Goal: Information Seeking & Learning: Learn about a topic

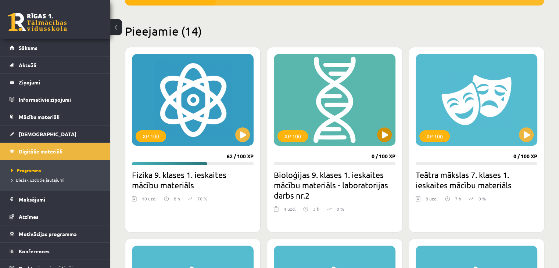
scroll to position [163, 0]
click at [184, 83] on div "XP 100" at bounding box center [193, 100] width 122 height 92
click at [206, 121] on div "XP 100" at bounding box center [193, 100] width 122 height 92
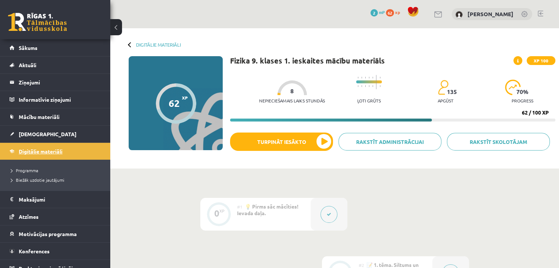
click at [86, 150] on link "Digitālie materiāli" at bounding box center [55, 151] width 91 height 17
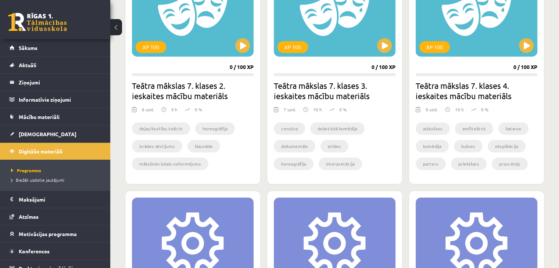
scroll to position [429, 0]
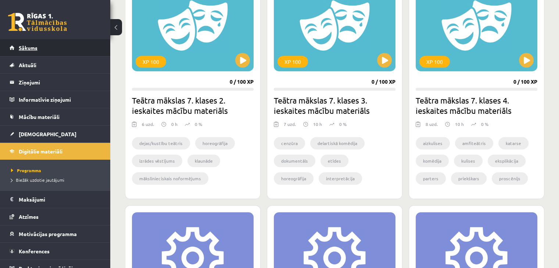
click at [31, 50] on span "Sākums" at bounding box center [28, 47] width 19 height 7
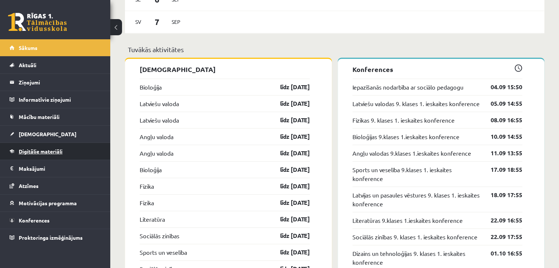
scroll to position [686, 0]
click at [47, 151] on span "Digitālie materiāli" at bounding box center [41, 151] width 44 height 7
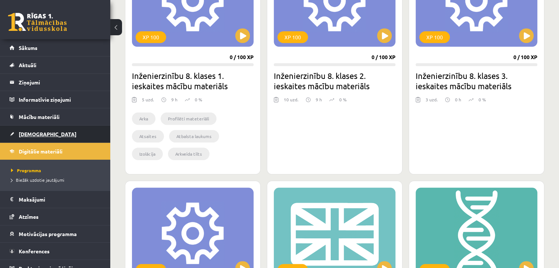
click at [28, 133] on span "[DEMOGRAPHIC_DATA]" at bounding box center [48, 134] width 58 height 7
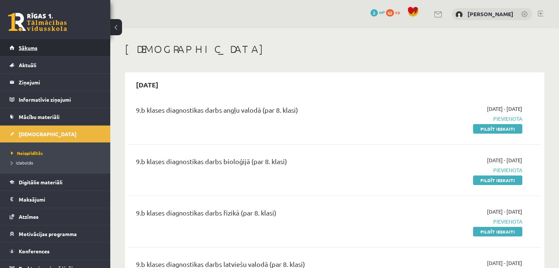
click at [32, 52] on link "Sākums" at bounding box center [55, 47] width 91 height 17
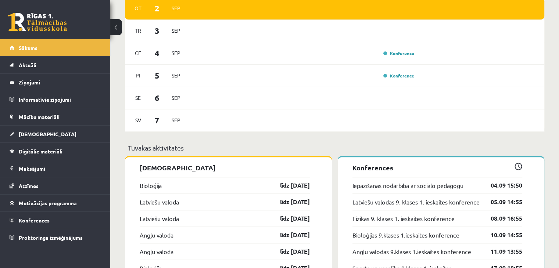
scroll to position [589, 0]
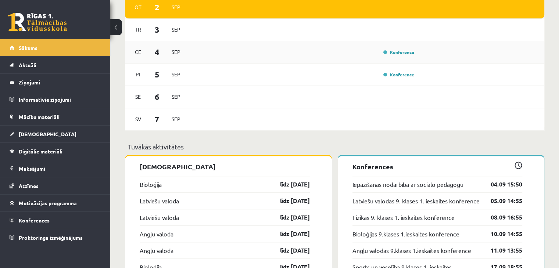
click at [372, 58] on div "Ce 4 Sep Konference" at bounding box center [334, 52] width 419 height 22
click at [411, 52] on link "Konference" at bounding box center [398, 52] width 31 height 6
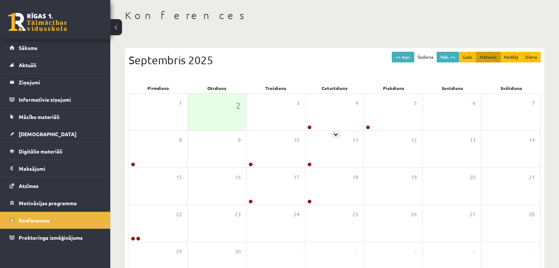
scroll to position [35, 0]
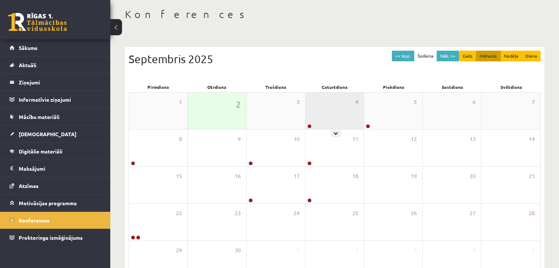
click at [322, 113] on div "4" at bounding box center [334, 111] width 58 height 37
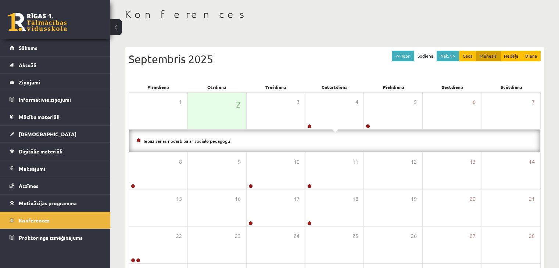
click at [206, 143] on li "Iepazīšanās nodarbība ar sociālo pedagogu" at bounding box center [334, 141] width 396 height 8
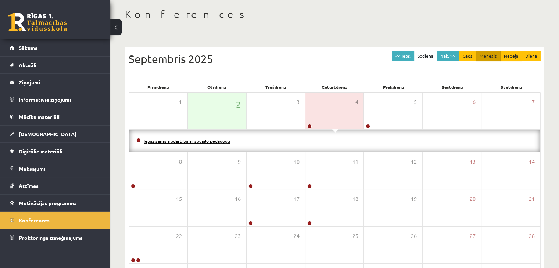
click at [212, 138] on link "Iepazīšanās nodarbība ar sociālo pedagogu" at bounding box center [187, 141] width 86 height 6
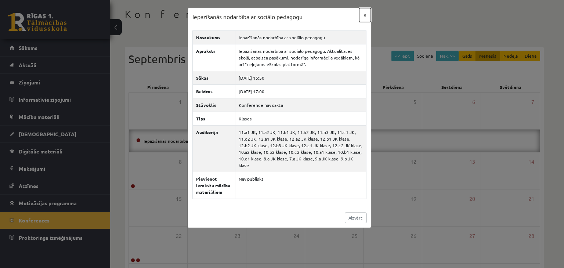
click at [365, 12] on button "×" at bounding box center [365, 15] width 12 height 14
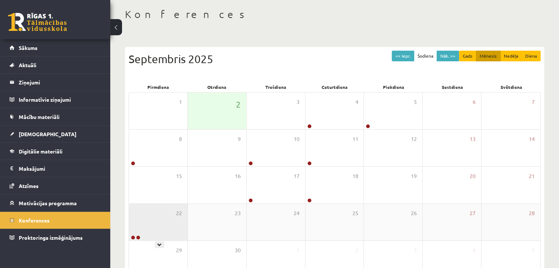
click at [170, 209] on div "22" at bounding box center [158, 222] width 58 height 37
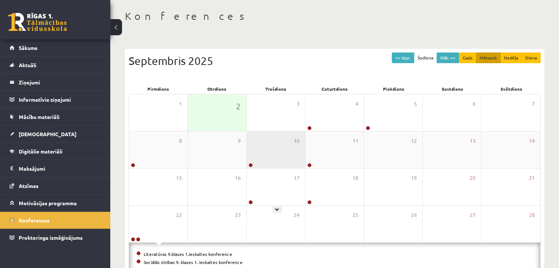
scroll to position [32, 0]
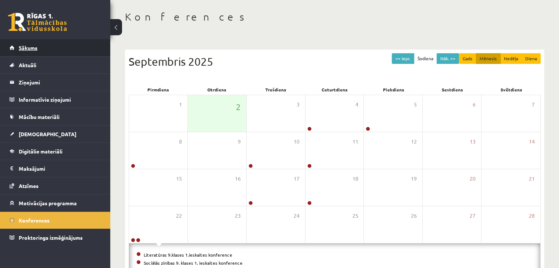
click at [32, 52] on link "Sākums" at bounding box center [55, 47] width 91 height 17
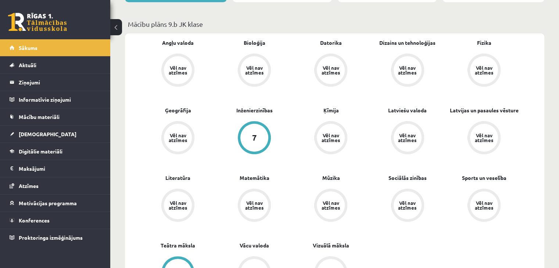
scroll to position [207, 0]
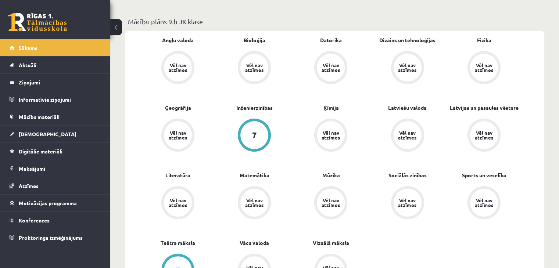
click at [176, 73] on div "Vēl nav atzīmes" at bounding box center [178, 68] width 28 height 28
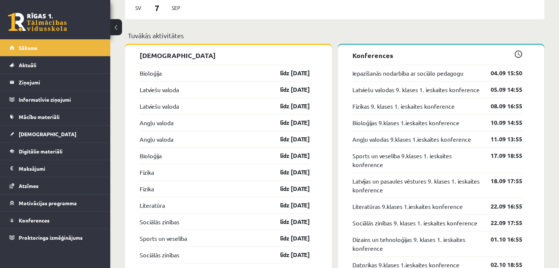
scroll to position [744, 0]
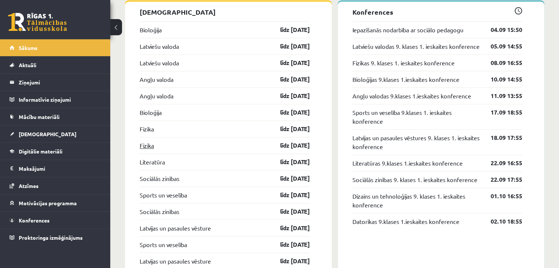
click at [147, 149] on link "Fizika" at bounding box center [147, 145] width 14 height 9
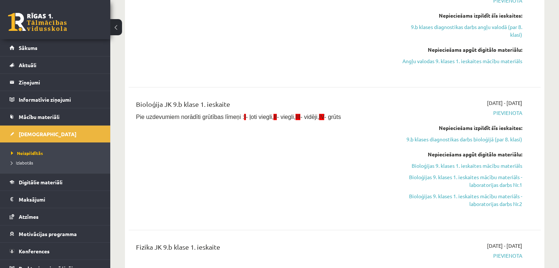
scroll to position [323, 0]
click at [57, 185] on link "Digitālie materiāli" at bounding box center [55, 182] width 91 height 17
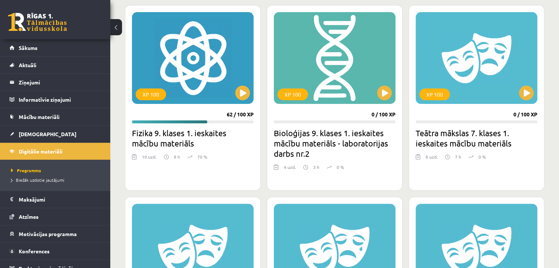
scroll to position [204, 0]
click at [198, 57] on div "XP 100" at bounding box center [193, 58] width 122 height 92
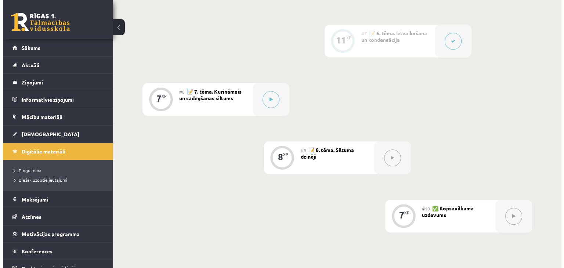
scroll to position [524, 0]
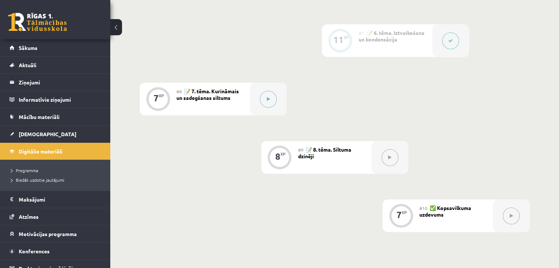
click at [229, 99] on span "📝 7. tēma. Kurināmais un sadegšanas siltums" at bounding box center [207, 94] width 62 height 13
click at [274, 99] on button at bounding box center [268, 99] width 17 height 17
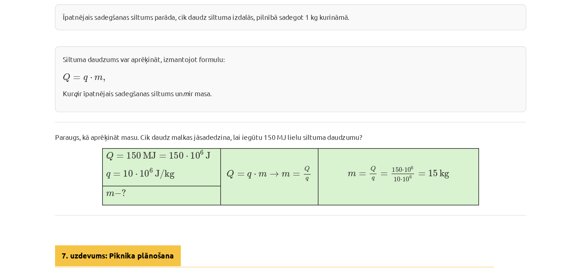
scroll to position [155, 0]
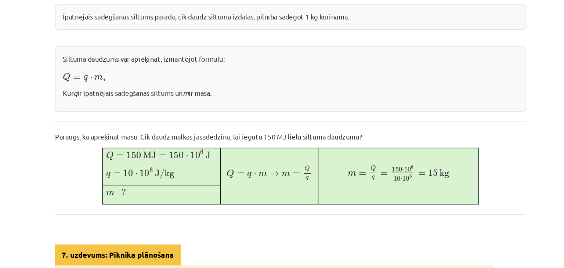
click at [290, 147] on div "Kurināmais un sadegšanas siltums Lielu daļu siltuma mēs iegūstam, dedzinot kuri…" at bounding box center [282, 212] width 355 height 472
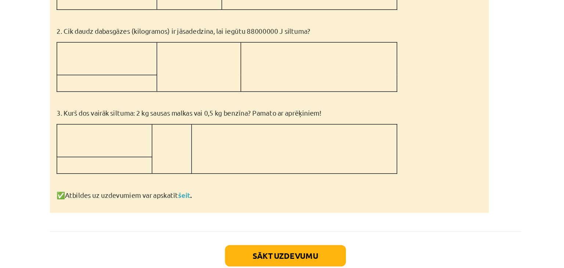
scroll to position [524, 0]
click at [208, 166] on link "šeit" at bounding box center [205, 169] width 9 height 7
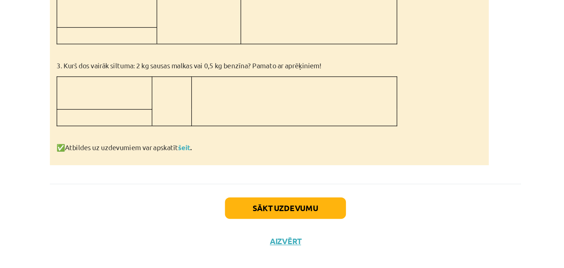
scroll to position [421, 0]
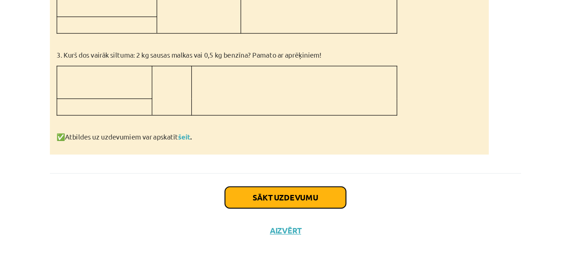
click at [256, 208] on button "Sākt uzdevumu" at bounding box center [282, 215] width 91 height 16
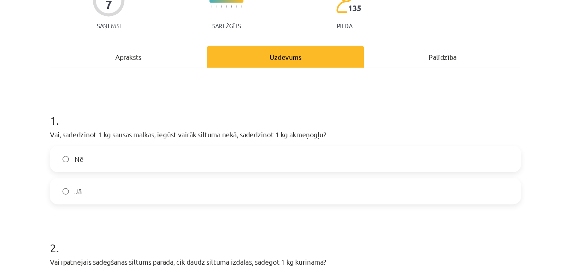
scroll to position [75, 0]
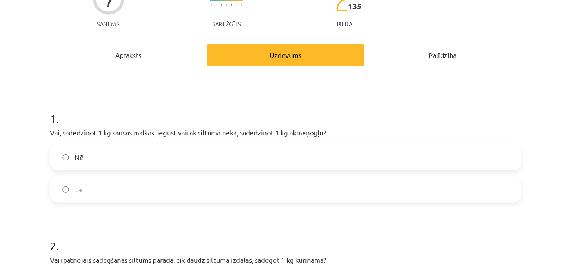
click at [237, 121] on label "Nē" at bounding box center [281, 118] width 353 height 18
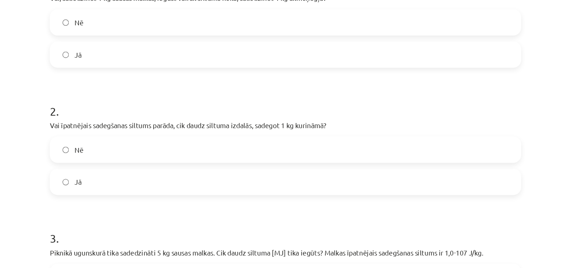
scroll to position [176, 0]
click at [115, 130] on label "Jā" at bounding box center [281, 137] width 353 height 18
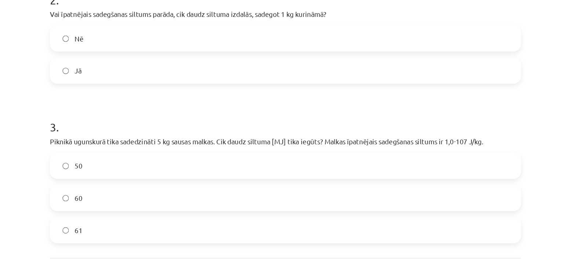
scroll to position [524, 0]
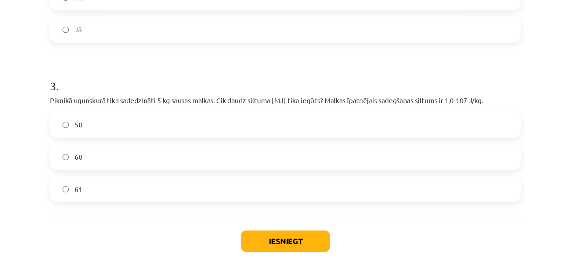
click at [141, 127] on label "50" at bounding box center [281, 125] width 353 height 18
click at [268, 207] on button "Iesniegt" at bounding box center [282, 213] width 67 height 16
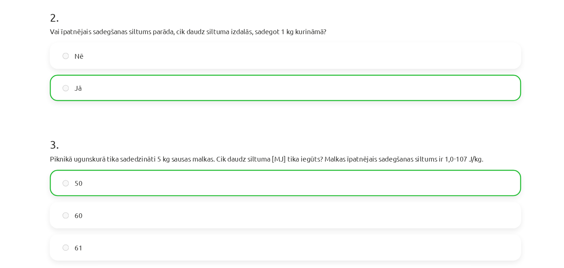
scroll to position [284, 0]
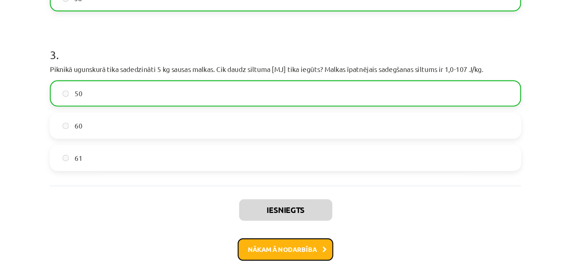
click at [278, 222] on button "Nākamā nodarbība" at bounding box center [282, 218] width 72 height 17
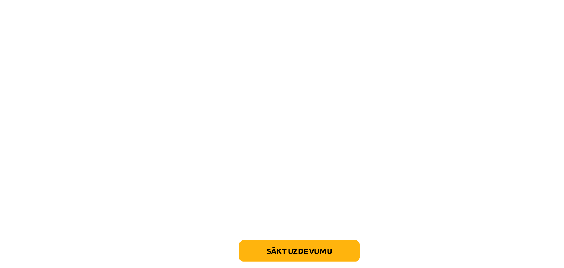
scroll to position [522, 0]
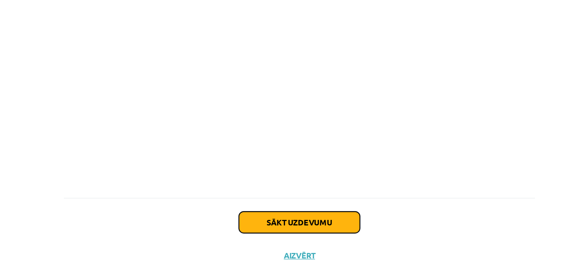
click at [283, 213] on button "Sākt uzdevumu" at bounding box center [282, 221] width 91 height 16
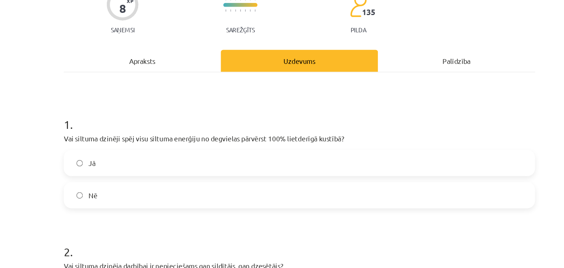
scroll to position [73, 0]
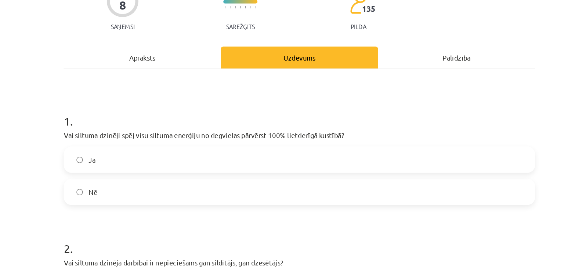
click at [271, 148] on label "Nē" at bounding box center [281, 144] width 353 height 18
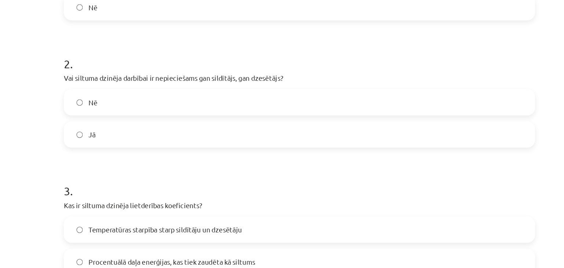
scroll to position [212, 0]
click at [231, 101] on label "Jā" at bounding box center [281, 102] width 353 height 18
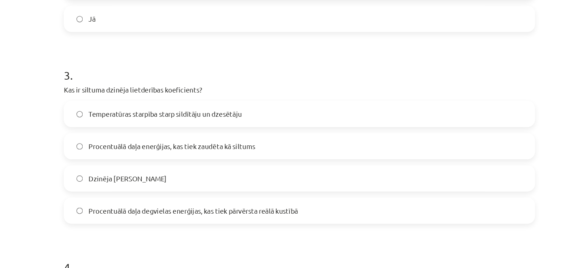
scroll to position [299, 0]
click at [246, 164] on label "Procentuālā daļa degvielas enerģijas, kas tiek pārvērsta reālā kustībā" at bounding box center [281, 158] width 353 height 18
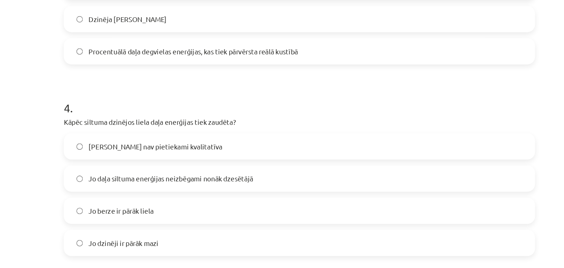
scroll to position [429, 0]
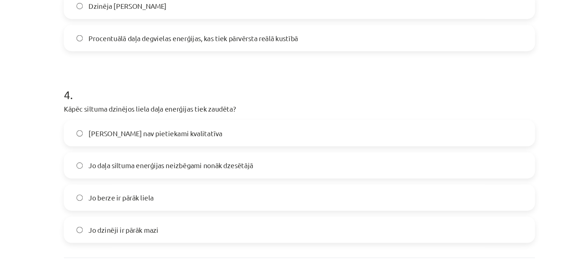
click at [246, 120] on label "Jo daļa siltuma enerģijas neizbēgami nonāk dzesētājā" at bounding box center [281, 124] width 353 height 18
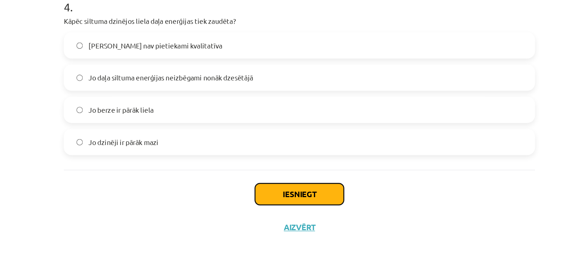
click at [266, 206] on button "Iesniegt" at bounding box center [282, 212] width 67 height 16
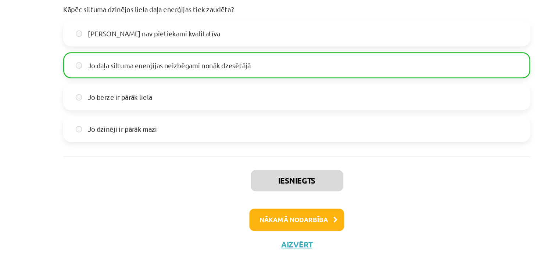
scroll to position [452, 0]
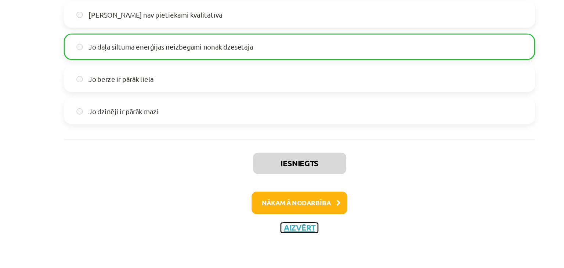
click at [282, 236] on button "Aizvērt" at bounding box center [282, 237] width 28 height 7
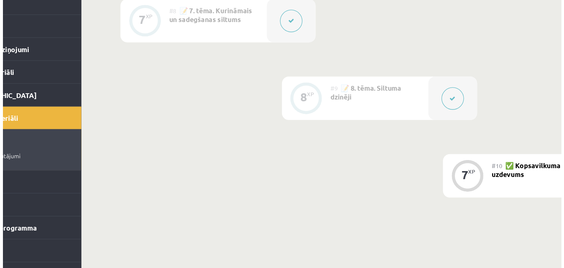
scroll to position [545, 0]
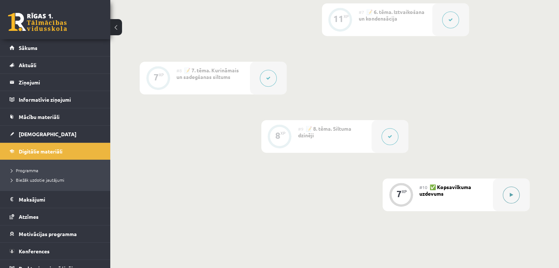
click at [504, 196] on button at bounding box center [511, 195] width 17 height 17
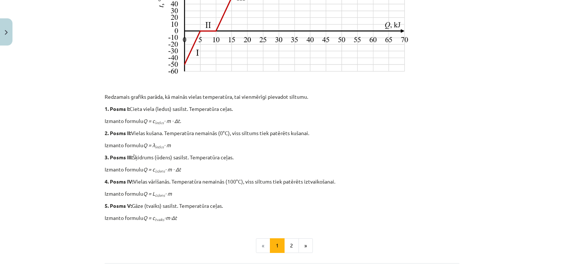
scroll to position [287, 0]
click at [292, 244] on button "2" at bounding box center [291, 246] width 15 height 15
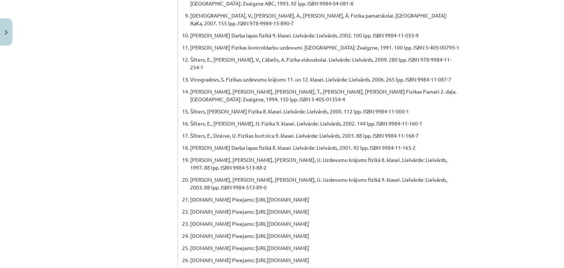
scroll to position [411, 0]
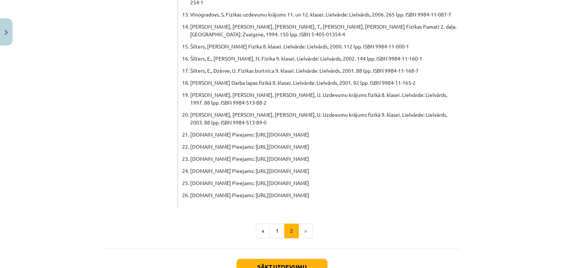
click at [306, 224] on li "»" at bounding box center [306, 231] width 14 height 15
click at [276, 224] on button "1" at bounding box center [277, 231] width 15 height 15
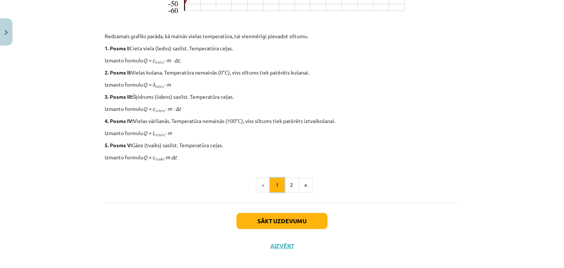
scroll to position [355, 0]
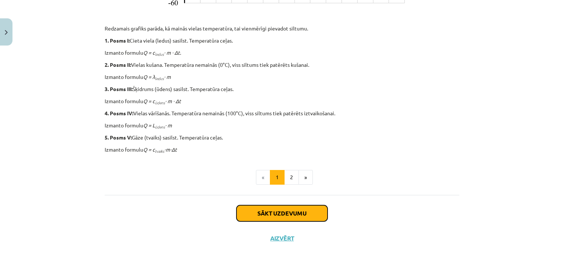
click at [287, 213] on button "Sākt uzdevumu" at bounding box center [282, 213] width 91 height 16
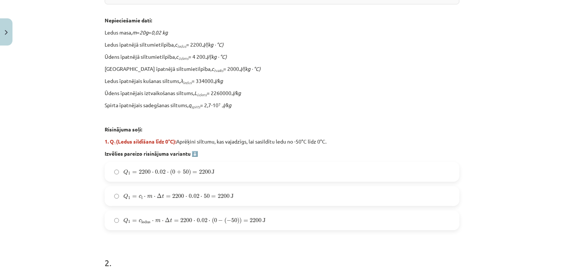
scroll to position [206, 0]
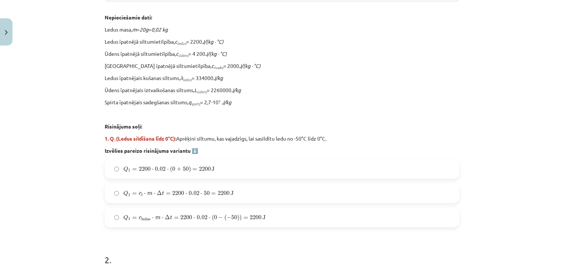
click at [223, 165] on label "Q 1 = 2200 ⋅ 0.02 ⋅ ( 0 + 50 ) = 2200 J Q 1 = 2200 ⋅ 0.02 ⋅ ( 0 + 50 ) = 2200 J" at bounding box center [281, 169] width 353 height 18
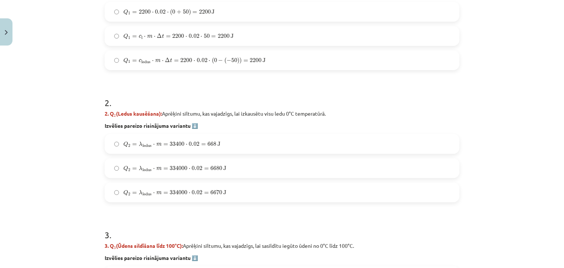
scroll to position [362, 0]
click at [184, 171] on span "334000" at bounding box center [179, 169] width 18 height 4
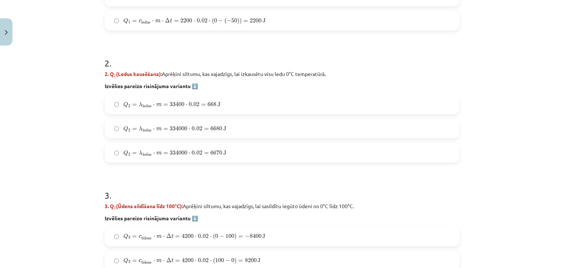
scroll to position [402, 0]
click at [220, 133] on label "Q 2 = λ ledus ⋅ m = 334000 ⋅ 0.02 = 6680 J Q 2 = λ ledus ⋅ m = 334000 ⋅ 0.02 = …" at bounding box center [281, 129] width 353 height 18
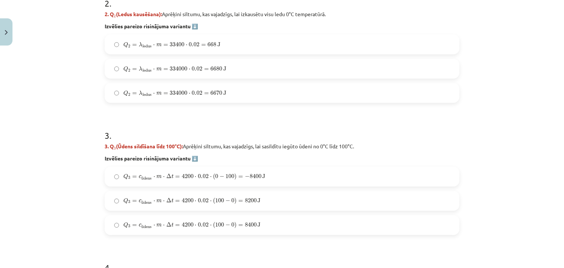
scroll to position [498, 0]
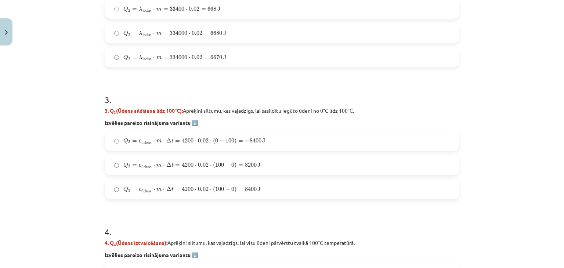
click at [246, 193] on span "Q 3 = c ū dens ⋅ m ⋅ Δ t = 4200 ⋅ 0.02 ⋅ ( 100 − 0 ) = 8400 J Q 3 = c ūdens ⋅ m…" at bounding box center [191, 190] width 137 height 8
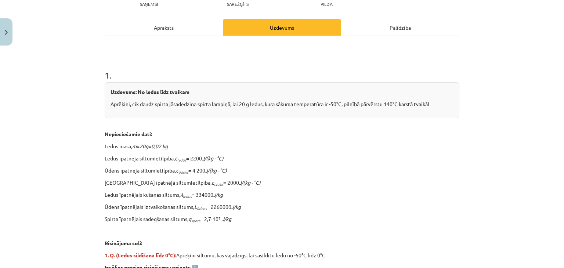
scroll to position [89, 0]
drag, startPoint x: 232, startPoint y: 206, endPoint x: 219, endPoint y: 203, distance: 13.0
click at [219, 203] on p "Ūdens īpatnējais iztvaikošanas siltums, L ūdens = 2260000 J/kg" at bounding box center [282, 207] width 355 height 8
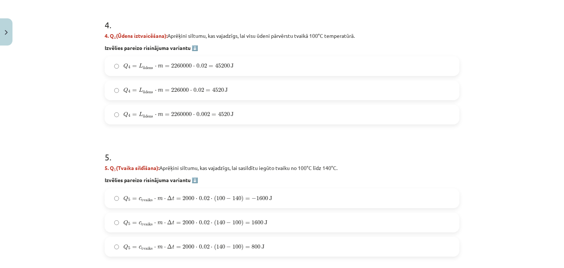
scroll to position [705, 0]
click at [218, 112] on span "4520" at bounding box center [224, 114] width 12 height 4
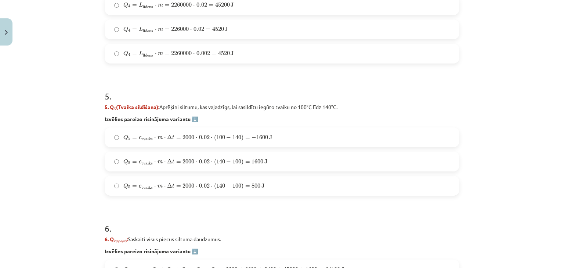
scroll to position [765, 0]
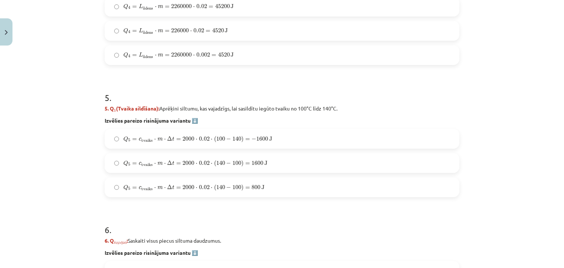
click at [252, 161] on span "1600" at bounding box center [258, 163] width 12 height 4
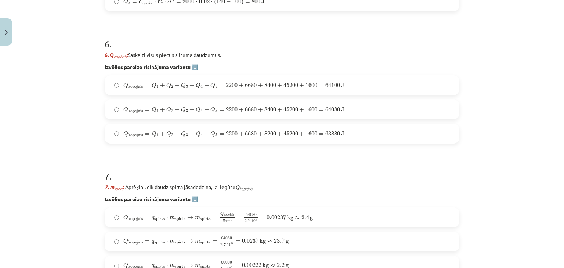
scroll to position [950, 0]
click at [246, 102] on label "Q kopejais = Q 1 + Q 2 + Q 3 + Q 4 + Q 5 = 2200 + 6680 + 8400 + 45200 + 1600 = …" at bounding box center [281, 110] width 353 height 18
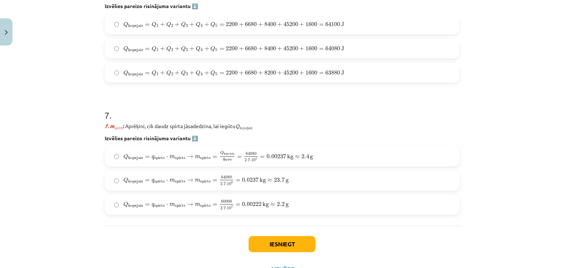
scroll to position [1012, 0]
click at [295, 156] on span "≈" at bounding box center [297, 156] width 5 height 3
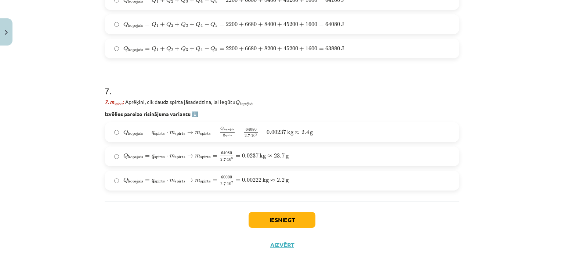
scroll to position [1043, 0]
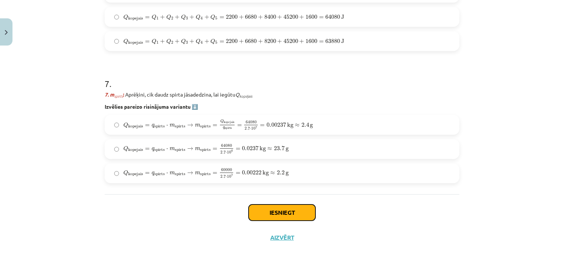
click at [294, 212] on button "Iesniegt" at bounding box center [282, 213] width 67 height 16
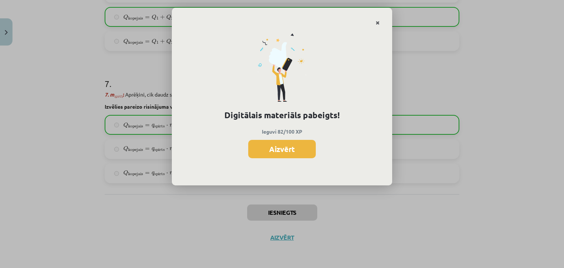
click at [380, 23] on link "Close" at bounding box center [377, 23] width 13 height 14
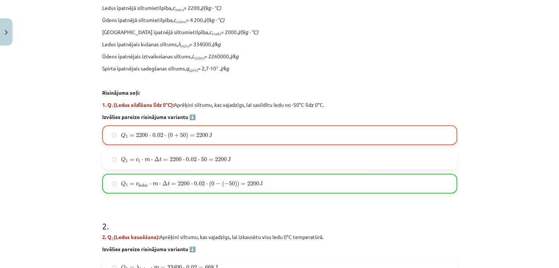
scroll to position [238, 0]
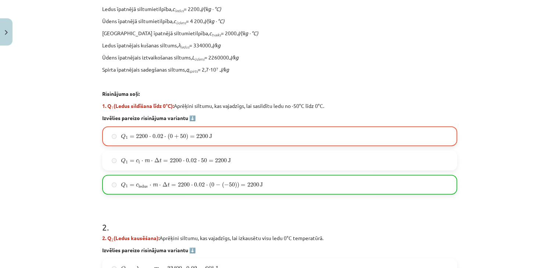
click at [306, 138] on label "Q 1 = 2200 ⋅ 0.02 ⋅ ( 0 + 50 ) = 2200 J Q 1 = 2200 ⋅ 0.02 ⋅ ( 0 + 50 ) = 2200 J" at bounding box center [279, 136] width 353 height 18
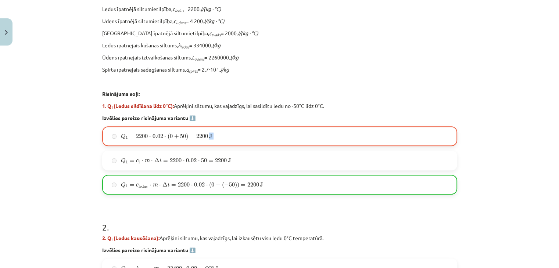
click at [306, 138] on label "Q 1 = 2200 ⋅ 0.02 ⋅ ( 0 + 50 ) = 2200 J Q 1 = 2200 ⋅ 0.02 ⋅ ( 0 + 50 ) = 2200 J" at bounding box center [279, 136] width 353 height 18
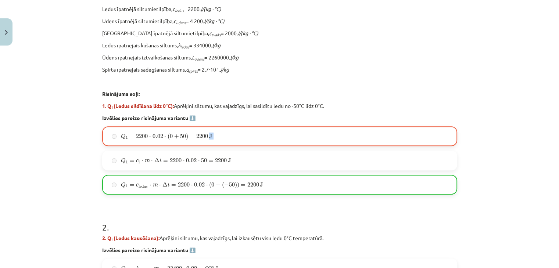
click at [306, 138] on label "Q 1 = 2200 ⋅ 0.02 ⋅ ( 0 + 50 ) = 2200 J Q 1 = 2200 ⋅ 0.02 ⋅ ( 0 + 50 ) = 2200 J" at bounding box center [279, 136] width 353 height 18
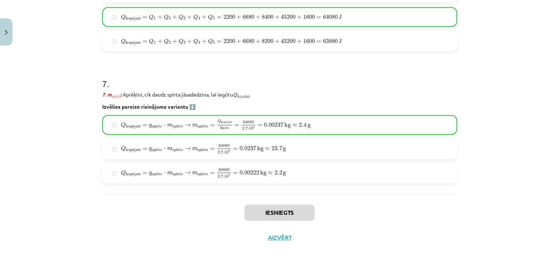
scroll to position [501, 0]
click at [280, 235] on button "Aizvērt" at bounding box center [280, 237] width 28 height 7
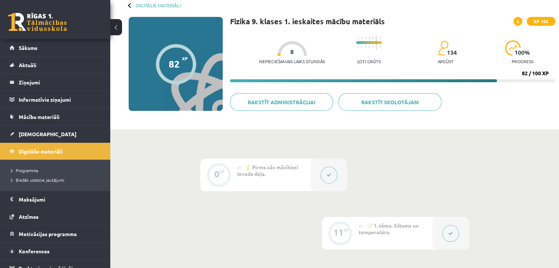
scroll to position [0, 0]
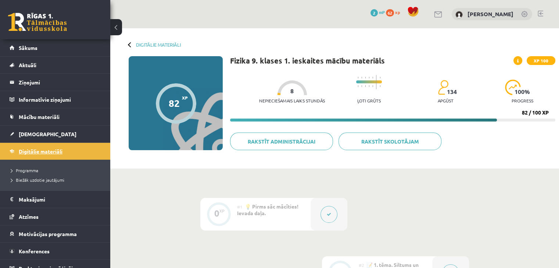
click at [28, 156] on link "Digitālie materiāli" at bounding box center [55, 151] width 91 height 17
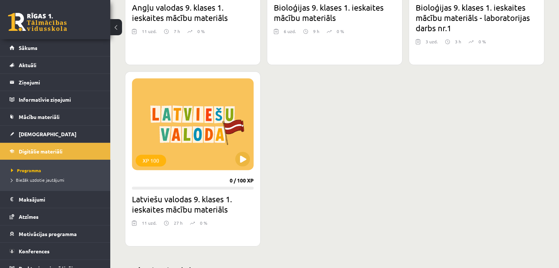
scroll to position [970, 0]
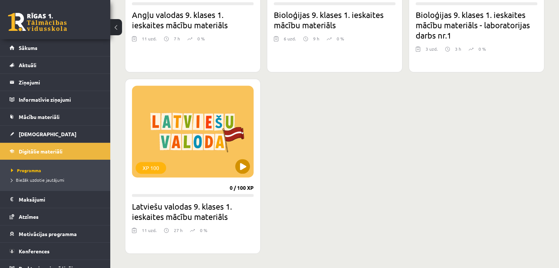
click at [212, 166] on div "XP 100" at bounding box center [193, 132] width 122 height 92
click at [239, 131] on div "XP 100" at bounding box center [193, 132] width 122 height 92
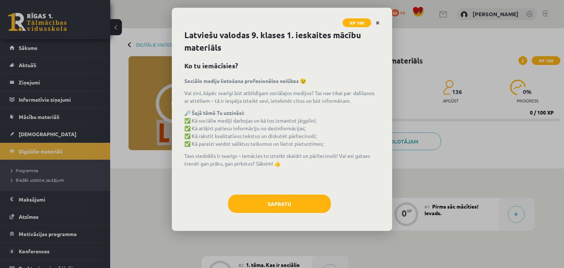
click at [376, 21] on icon "Close" at bounding box center [378, 23] width 4 height 5
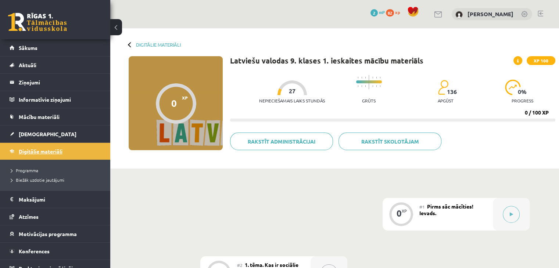
click at [55, 149] on span "Digitālie materiāli" at bounding box center [41, 151] width 44 height 7
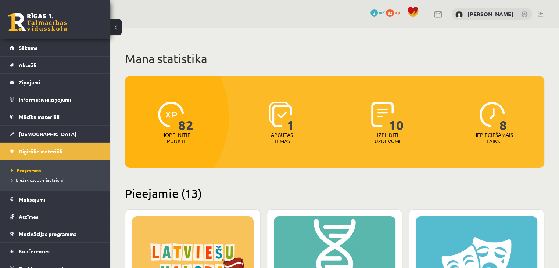
click at [378, 13] on span "2" at bounding box center [373, 12] width 7 height 7
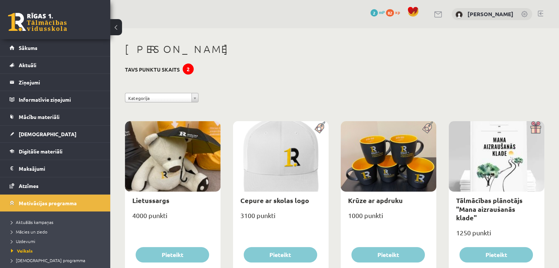
click at [400, 8] on div "82 xp" at bounding box center [395, 12] width 18 height 8
click at [394, 14] on span "82" at bounding box center [390, 12] width 8 height 7
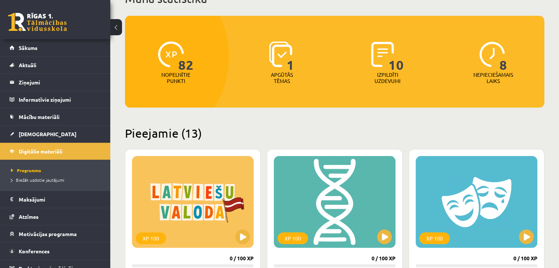
scroll to position [60, 0]
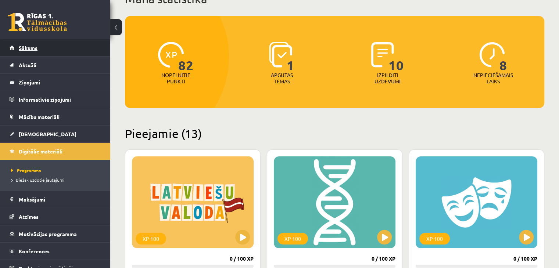
click at [50, 46] on link "Sākums" at bounding box center [55, 47] width 91 height 17
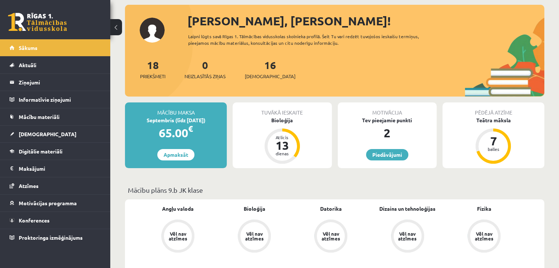
scroll to position [39, 0]
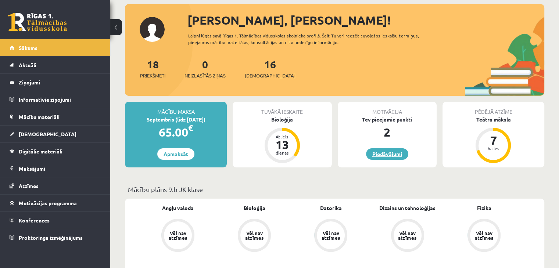
click at [391, 152] on link "Piedāvājumi" at bounding box center [387, 153] width 42 height 11
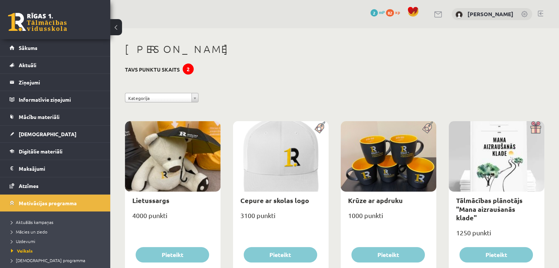
click at [170, 71] on h3 "Tavs punktu skaits 2" at bounding box center [152, 69] width 55 height 6
click at [29, 44] on link "Sākums" at bounding box center [55, 47] width 91 height 17
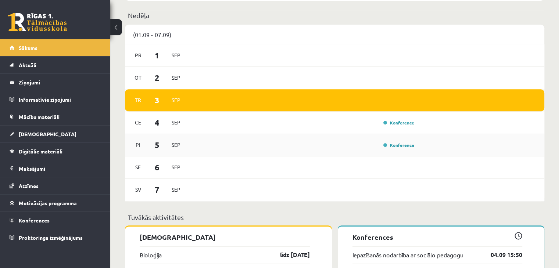
scroll to position [514, 0]
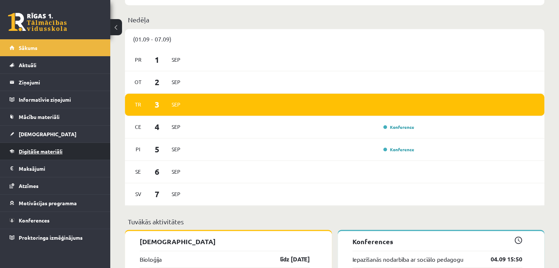
click at [46, 148] on span "Digitālie materiāli" at bounding box center [41, 151] width 44 height 7
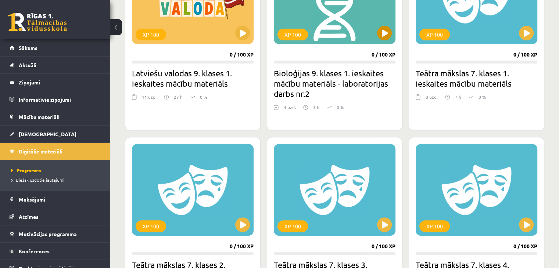
scroll to position [259, 0]
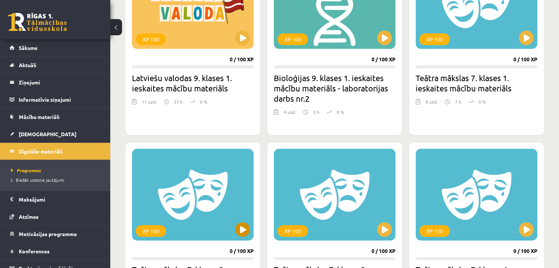
click at [195, 220] on div "XP 100" at bounding box center [193, 195] width 122 height 92
click at [215, 183] on div "XP 100" at bounding box center [193, 195] width 122 height 92
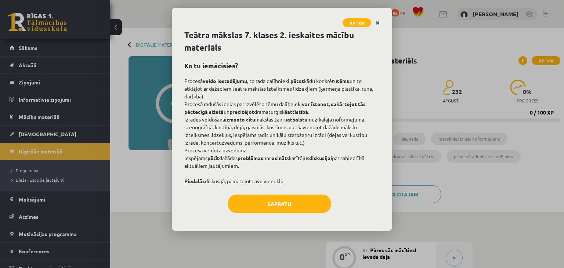
click at [378, 24] on icon "Close" at bounding box center [378, 23] width 4 height 5
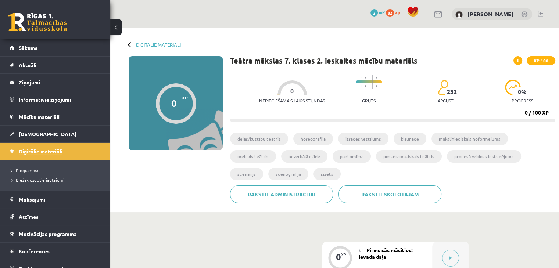
click at [25, 152] on span "Digitālie materiāli" at bounding box center [41, 151] width 44 height 7
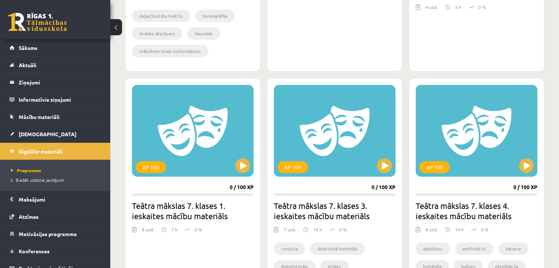
scroll to position [365, 0]
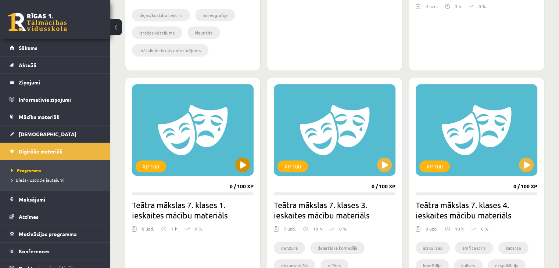
click at [195, 138] on div "XP 100" at bounding box center [193, 130] width 122 height 92
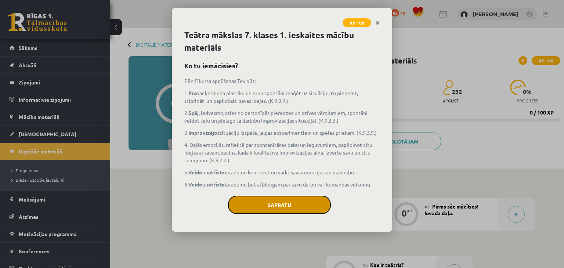
click at [307, 204] on button "Sapratu" at bounding box center [279, 205] width 103 height 18
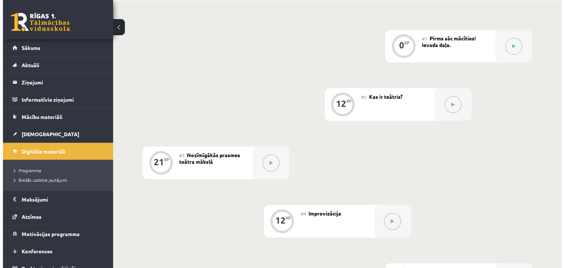
scroll to position [168, 0]
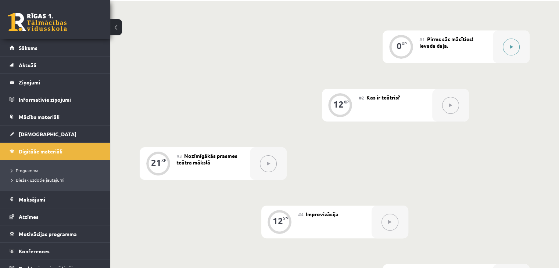
click at [510, 49] on button at bounding box center [511, 47] width 17 height 17
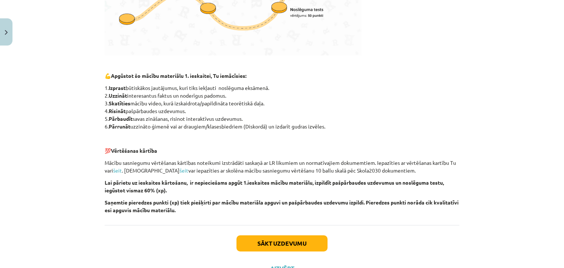
scroll to position [357, 0]
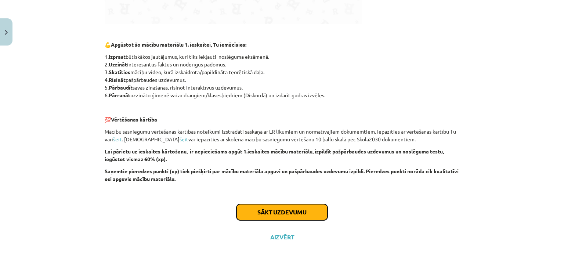
click at [256, 208] on button "Sākt uzdevumu" at bounding box center [282, 212] width 91 height 16
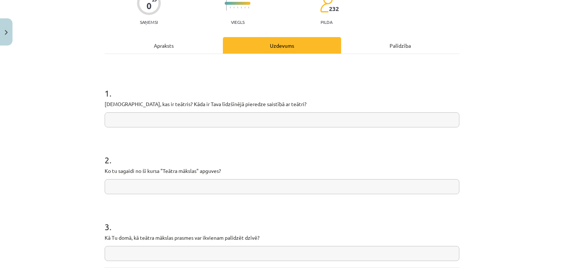
scroll to position [74, 0]
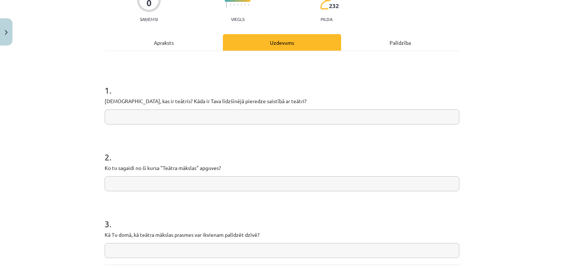
click at [225, 184] on input "text" at bounding box center [282, 183] width 355 height 15
type input "**********"
click at [246, 122] on input "text" at bounding box center [282, 116] width 355 height 15
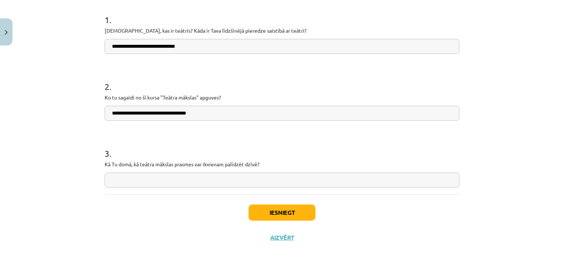
scroll to position [129, 0]
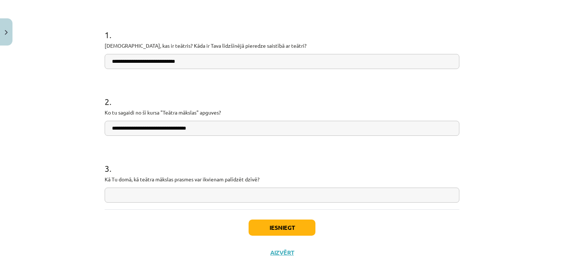
type input "**********"
click at [211, 193] on input "text" at bounding box center [282, 195] width 355 height 15
type input "**********"
click at [260, 255] on div "Iesniegt Aizvērt" at bounding box center [282, 234] width 355 height 51
click at [262, 222] on button "Iesniegt" at bounding box center [282, 228] width 67 height 16
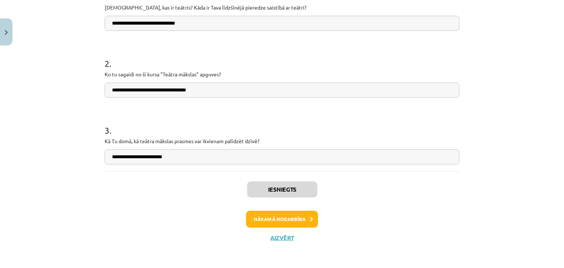
scroll to position [168, 0]
click at [301, 215] on button "Nākamā nodarbība" at bounding box center [282, 219] width 72 height 17
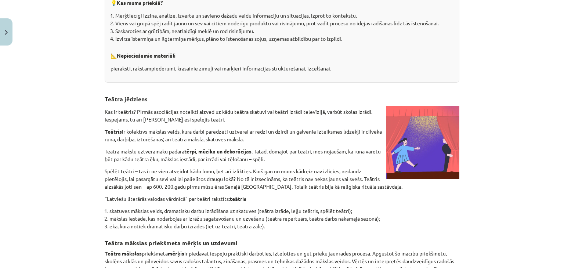
scroll to position [140, 0]
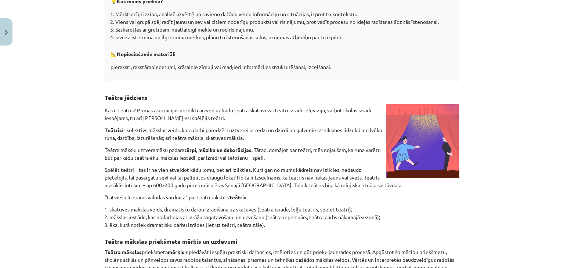
click at [313, 153] on p "Teātra mākslu uztveramāku padara tērpi, mūzika un dekorācijas . Tātad, domājot …" at bounding box center [282, 153] width 355 height 15
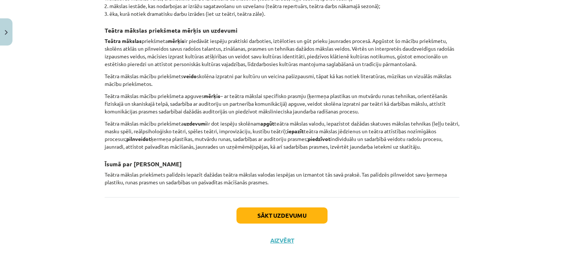
scroll to position [350, 0]
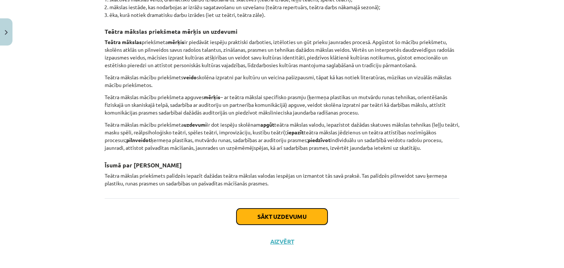
click at [294, 215] on button "Sākt uzdevumu" at bounding box center [282, 217] width 91 height 16
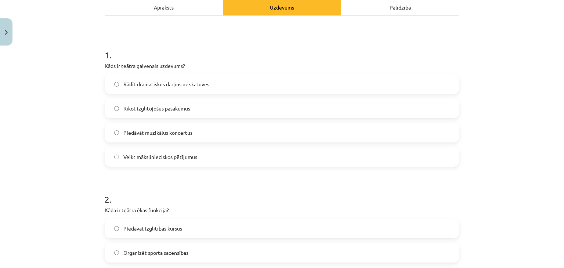
scroll to position [108, 0]
click at [294, 112] on label "Rīkot izglītojošus pasākumus" at bounding box center [281, 109] width 353 height 18
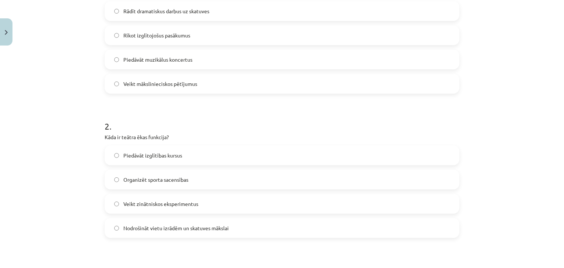
scroll to position [183, 0]
click at [309, 7] on label "Rādīt dramatiskus darbus uz skatuves" at bounding box center [281, 10] width 353 height 18
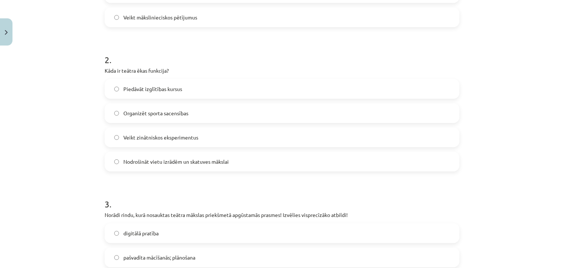
scroll to position [249, 0]
click at [263, 167] on label "Nodrošināt vietu izrādēm un skatuves mākslai" at bounding box center [281, 161] width 353 height 18
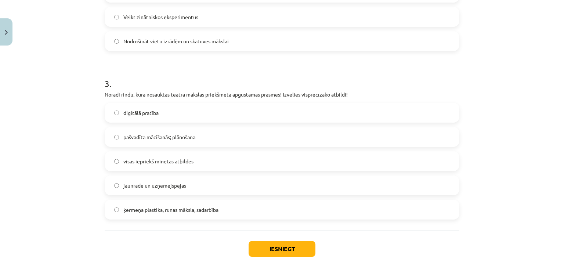
scroll to position [369, 0]
click at [263, 167] on label "visas iepriekš minētās atbildes" at bounding box center [281, 161] width 353 height 18
click at [277, 129] on label "pašvadīta mācīšanās; plānošana" at bounding box center [281, 137] width 353 height 18
click at [309, 204] on label "ķermeņa plastika, runas māksla, sadarbība" at bounding box center [281, 210] width 353 height 18
click at [291, 244] on button "Iesniegt" at bounding box center [282, 249] width 67 height 16
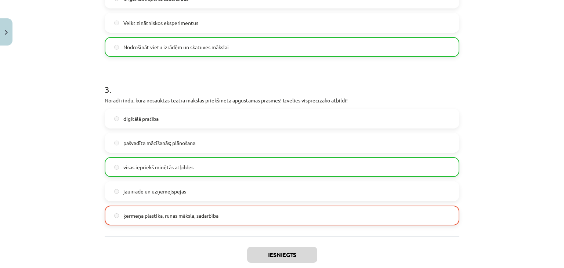
scroll to position [363, 0]
click at [279, 220] on label "ķermeņa plastika, runas māksla, sadarbība" at bounding box center [281, 216] width 353 height 18
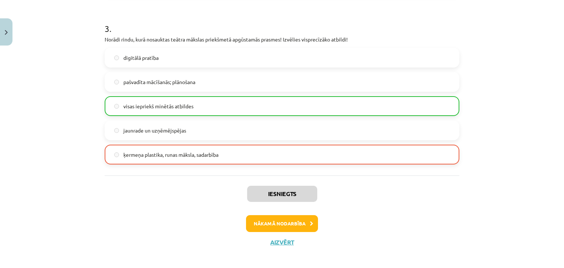
scroll to position [429, 0]
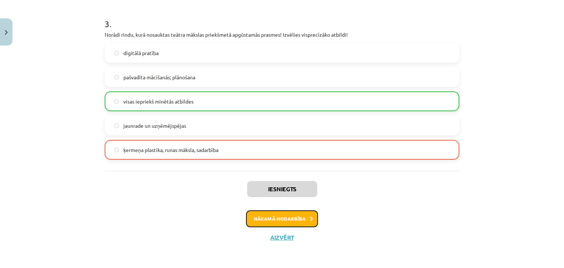
click at [284, 220] on button "Nākamā nodarbība" at bounding box center [282, 218] width 72 height 17
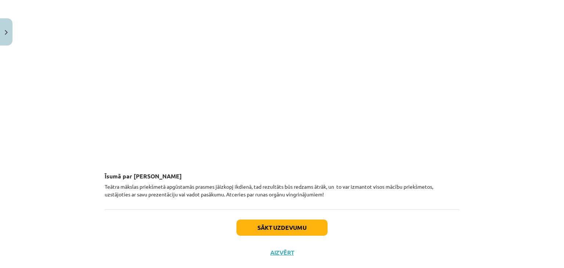
scroll to position [519, 0]
click at [294, 223] on button "Sākt uzdevumu" at bounding box center [282, 227] width 91 height 16
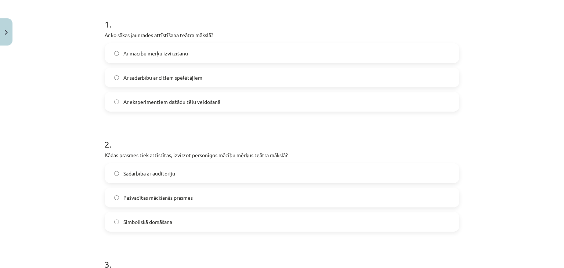
scroll to position [138, 0]
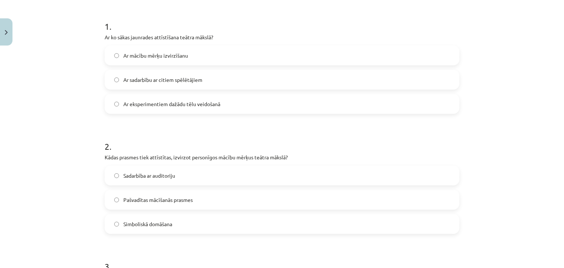
click at [187, 204] on label "Pašvadītas mācīšanās prasmes" at bounding box center [281, 200] width 353 height 18
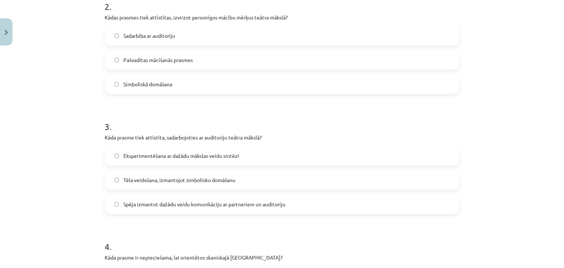
scroll to position [278, 0]
click at [216, 199] on label "Spēja izmantot dažādu veidu komunikāciju ar partneriem un auditoriju" at bounding box center [281, 204] width 353 height 18
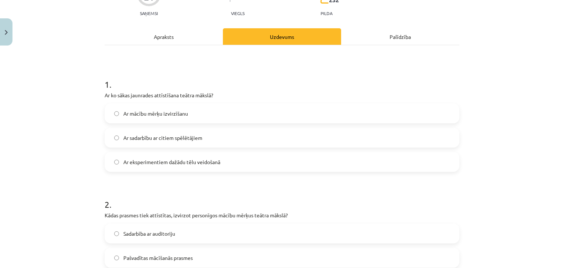
scroll to position [78, 0]
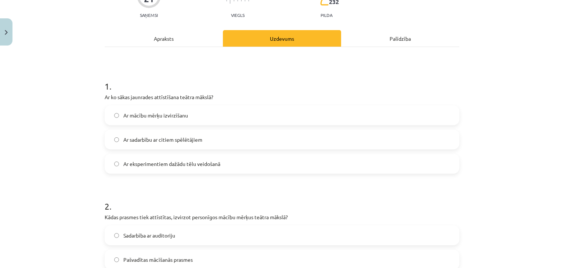
click at [182, 167] on span "Ar eksperimentiem dažādu tēlu veidošanā" at bounding box center [171, 164] width 97 height 8
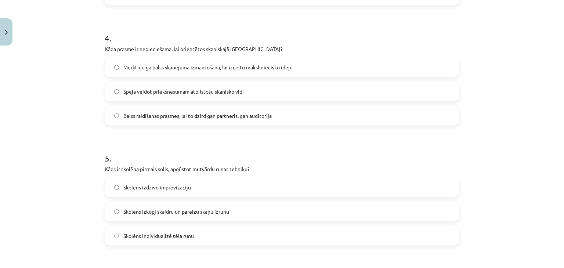
scroll to position [486, 0]
click at [212, 93] on span "Spēja veidot priekšnesumam atbilstošu skanisko vidi" at bounding box center [183, 92] width 120 height 8
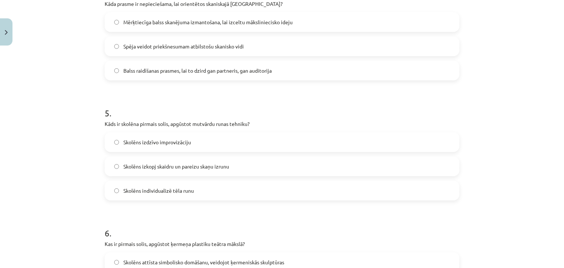
scroll to position [572, 0]
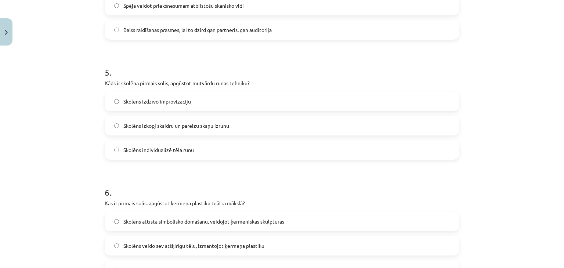
click at [204, 149] on label "Skolēns individualizē tēla runu" at bounding box center [281, 150] width 353 height 18
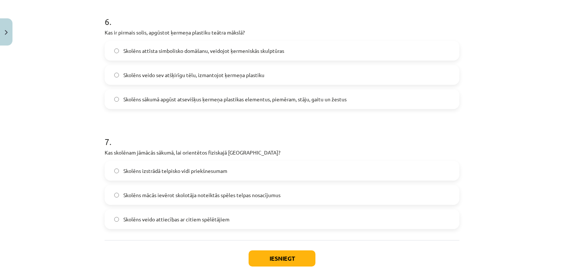
scroll to position [733, 0]
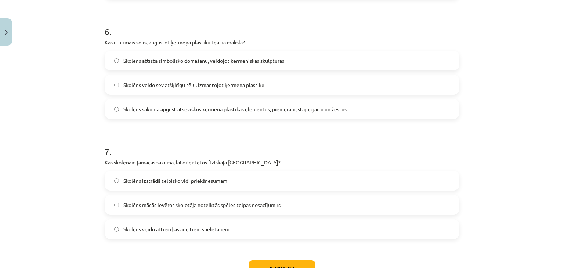
click at [304, 112] on span "Skolēns sākumā apgūst atsevišķus ķermeņa plastikas elementus, piemēram, stāju, …" at bounding box center [234, 109] width 223 height 8
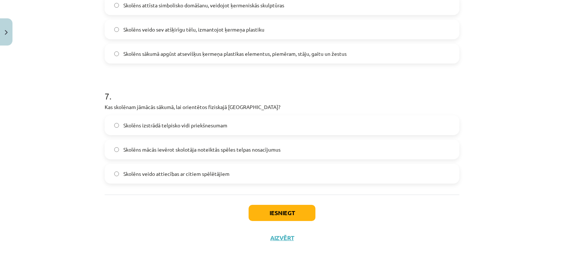
scroll to position [789, 0]
click at [238, 133] on label "Skolēns izstrādā telpisko vidi priekšnesumam" at bounding box center [281, 125] width 353 height 18
click at [257, 151] on span "Skolēns mācās ievērot skolotāja noteiktās spēles telpas nosacījumus" at bounding box center [201, 149] width 157 height 8
click at [263, 126] on label "Skolēns izstrādā telpisko vidi priekšnesumam" at bounding box center [281, 125] width 353 height 18
click at [273, 208] on button "Iesniegt" at bounding box center [282, 213] width 67 height 16
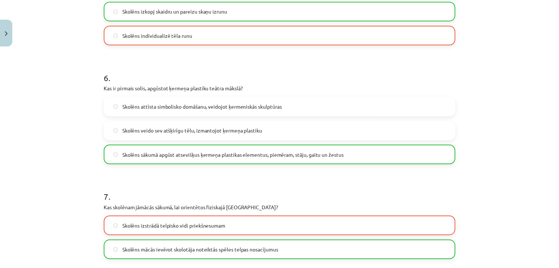
scroll to position [813, 0]
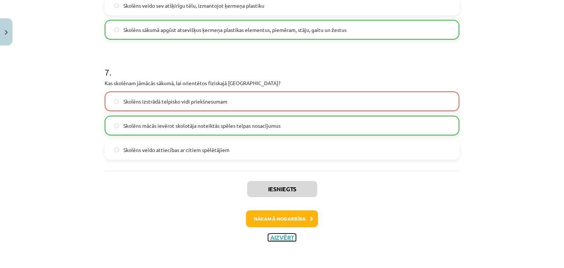
click at [280, 237] on button "Aizvērt" at bounding box center [282, 237] width 28 height 7
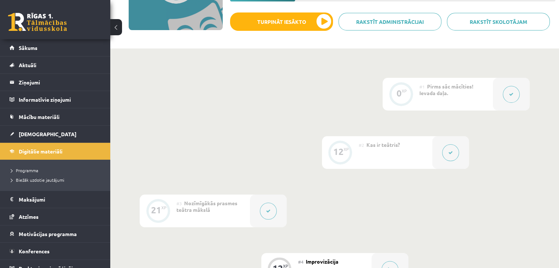
scroll to position [120, 0]
click at [46, 148] on span "Digitālie materiāli" at bounding box center [41, 151] width 44 height 7
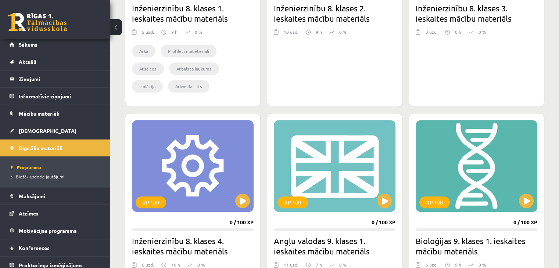
scroll to position [796, 0]
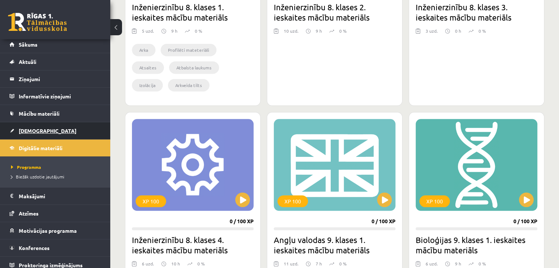
click at [34, 132] on span "[DEMOGRAPHIC_DATA]" at bounding box center [48, 130] width 58 height 7
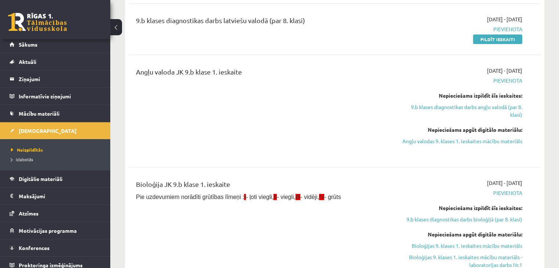
scroll to position [245, 0]
click at [69, 174] on link "Digitālie materiāli" at bounding box center [55, 178] width 91 height 17
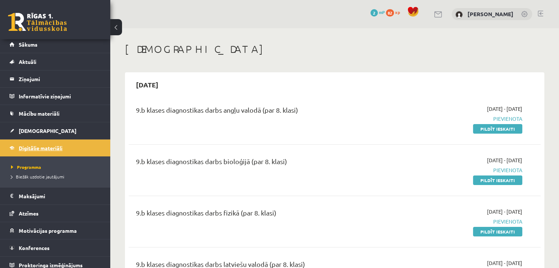
click at [60, 145] on span "Digitālie materiāli" at bounding box center [41, 148] width 44 height 7
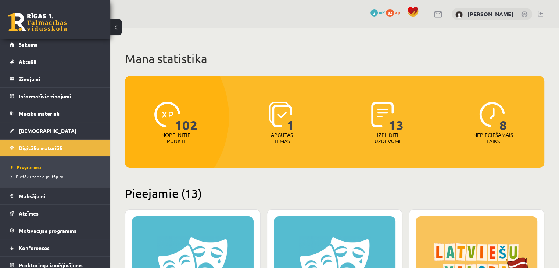
click at [185, 131] on span "102" at bounding box center [185, 117] width 23 height 30
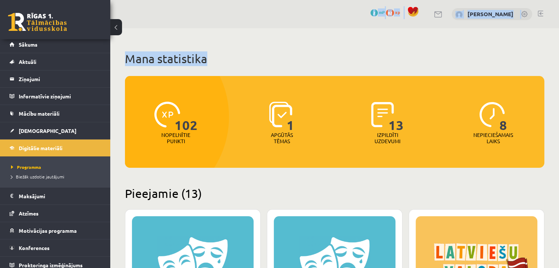
drag, startPoint x: 353, startPoint y: 45, endPoint x: 299, endPoint y: -24, distance: 87.2
click at [299, 0] on html "0 Dāvanas 2 mP 82 xp [PERSON_NAME] Sākums Aktuāli Kā mācīties eSKOLĀ Kontakti N…" at bounding box center [279, 134] width 559 height 268
